Goal: Find specific page/section: Find specific page/section

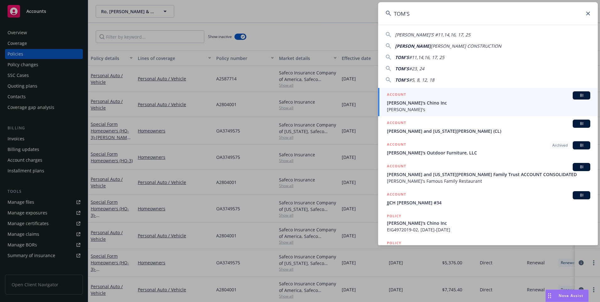
type input "TOM'S"
click at [437, 107] on span "[PERSON_NAME]'s" at bounding box center [488, 109] width 203 height 7
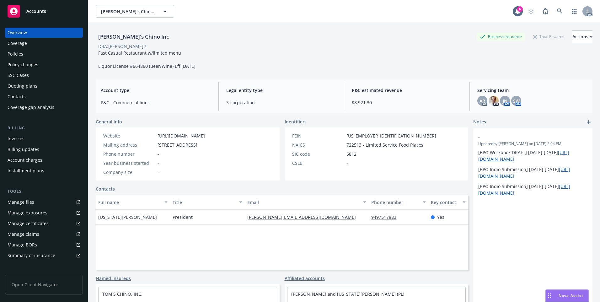
click at [44, 53] on div "Policies" at bounding box center [44, 54] width 73 height 10
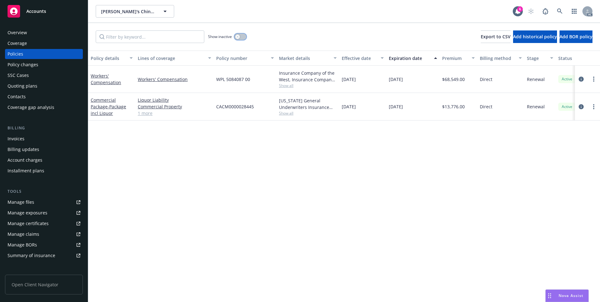
click at [240, 34] on button "button" at bounding box center [240, 37] width 12 height 6
